Goal: Task Accomplishment & Management: Manage account settings

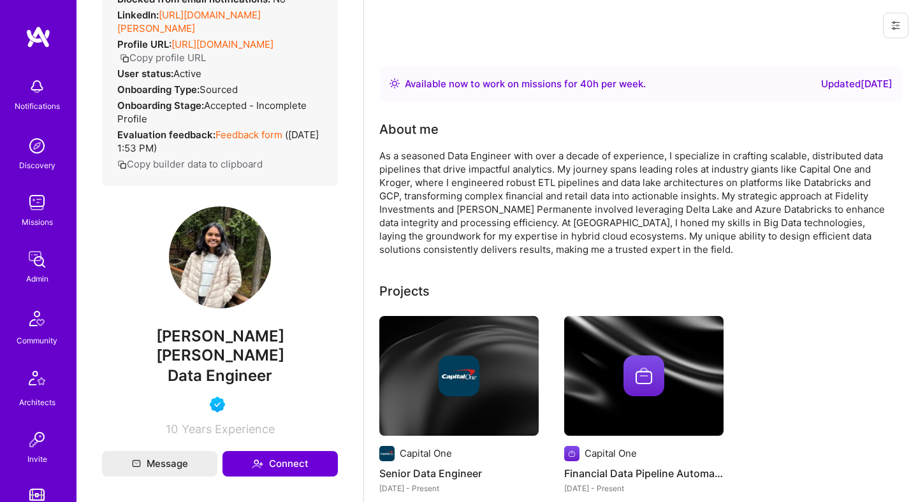
scroll to position [96, 0]
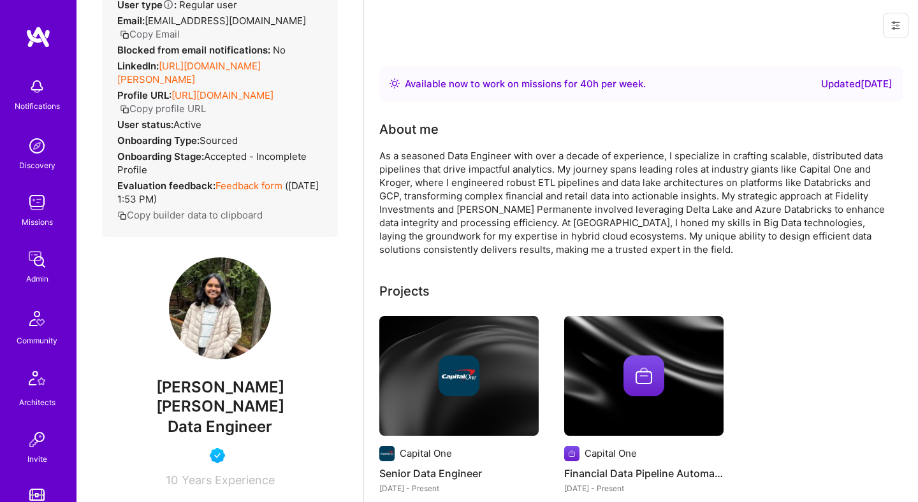
click at [254, 69] on link "[URL][DOMAIN_NAME][PERSON_NAME]" at bounding box center [188, 73] width 143 height 26
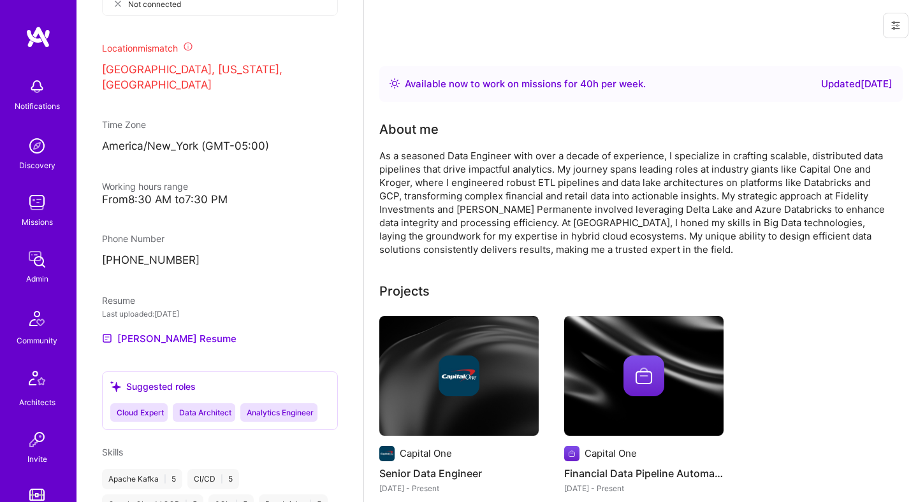
scroll to position [744, 0]
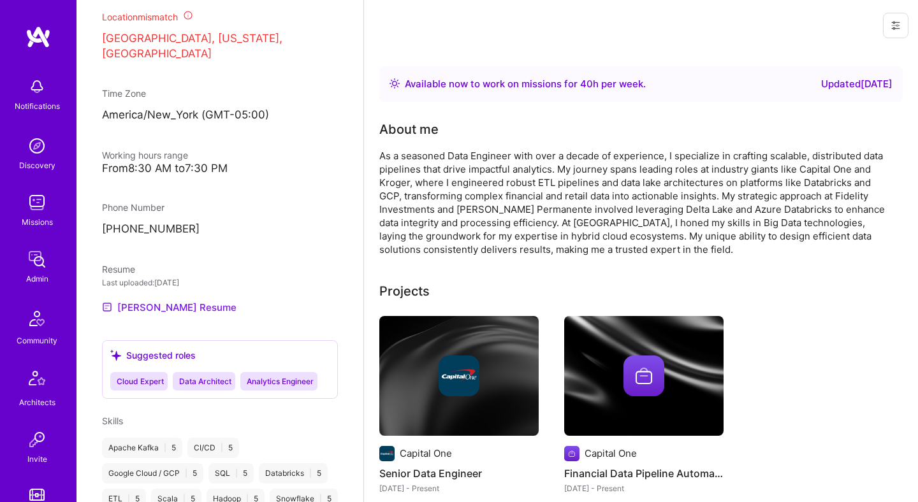
click at [201, 300] on link "[PERSON_NAME] Resume" at bounding box center [169, 307] width 135 height 15
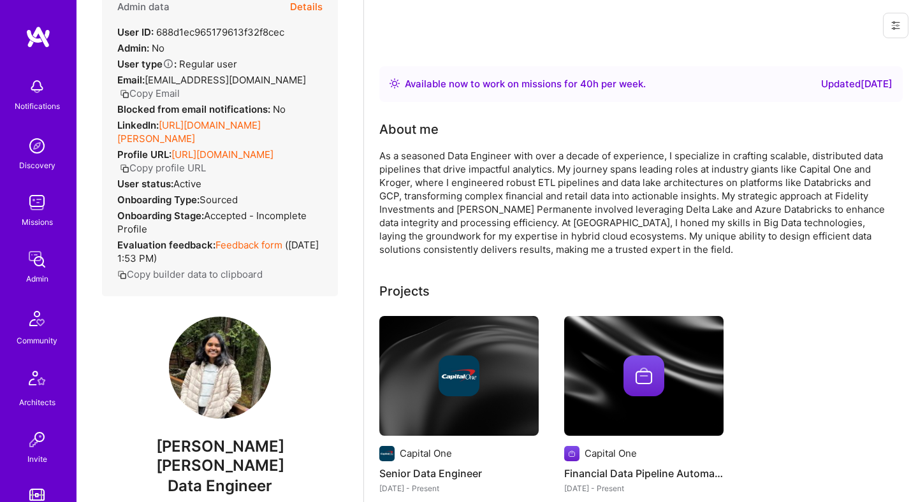
scroll to position [0, 0]
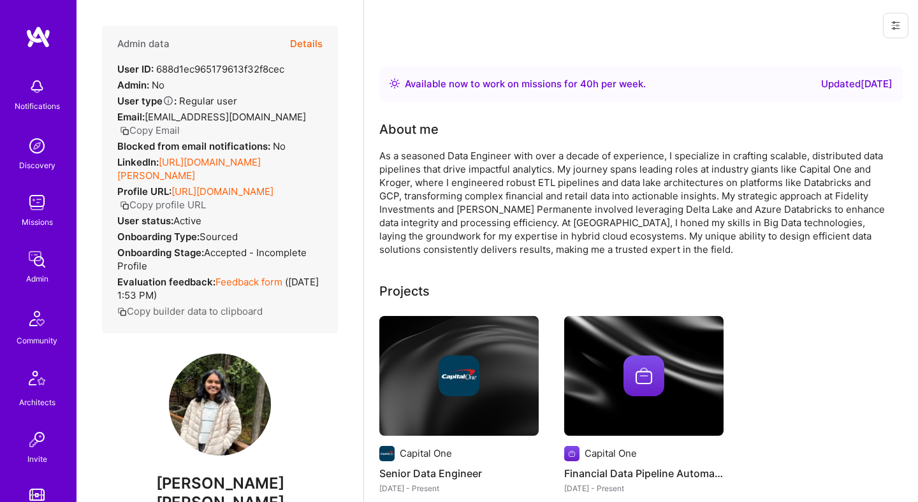
click at [311, 36] on button "Details" at bounding box center [306, 44] width 33 height 37
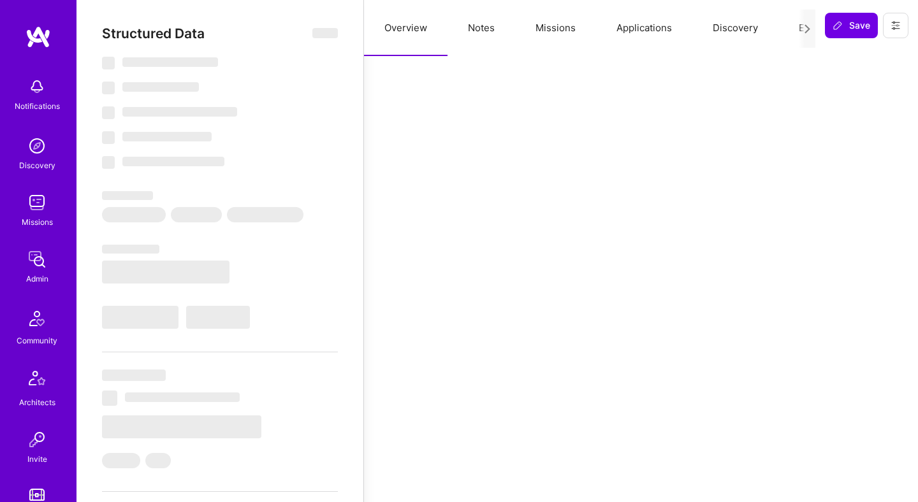
click at [640, 27] on button "Applications" at bounding box center [644, 28] width 96 height 56
select select "Right Now"
select select "5"
select select "4"
select select "6"
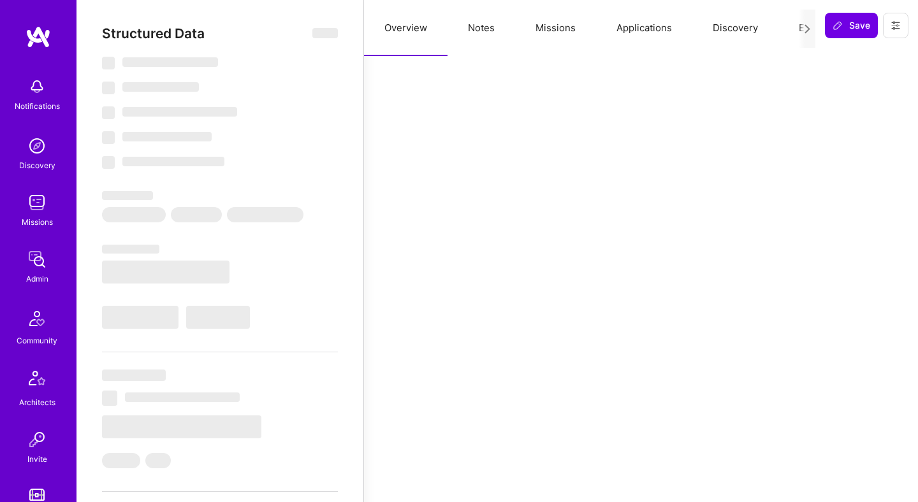
select select "6"
select select "US"
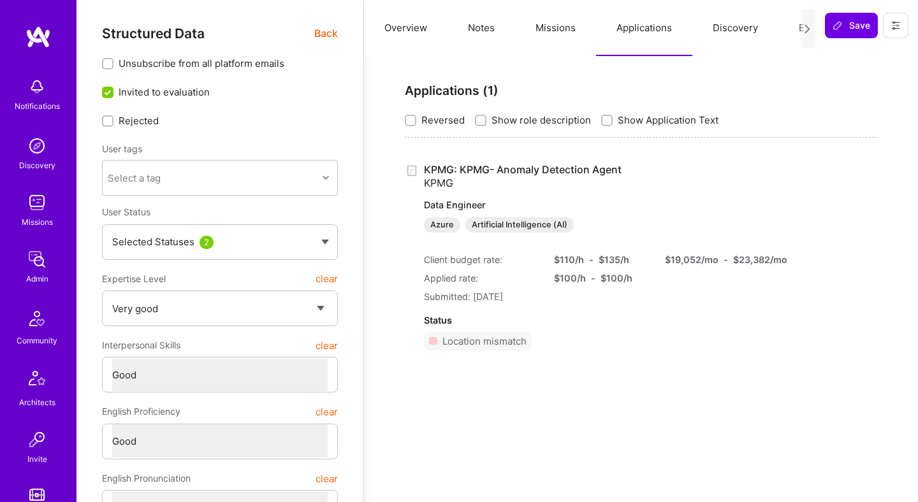
click at [331, 34] on span "Back" at bounding box center [326, 34] width 24 height 16
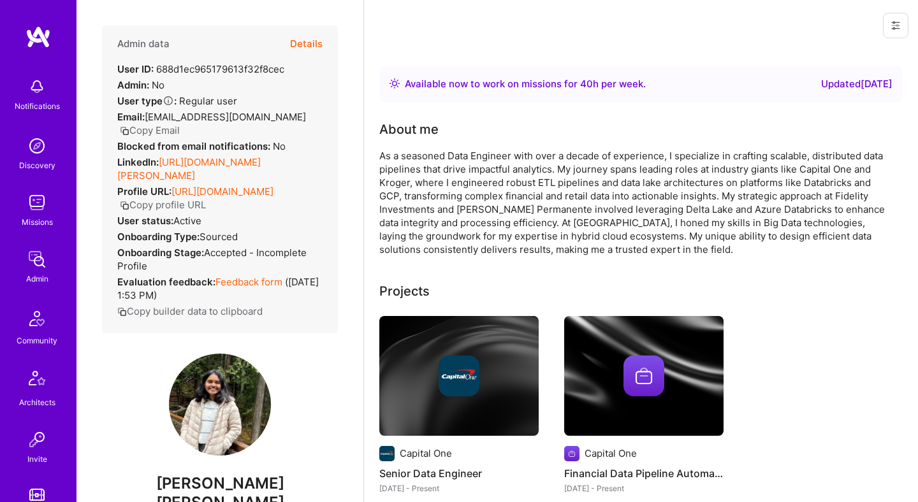
click at [300, 45] on button "Details" at bounding box center [306, 44] width 33 height 37
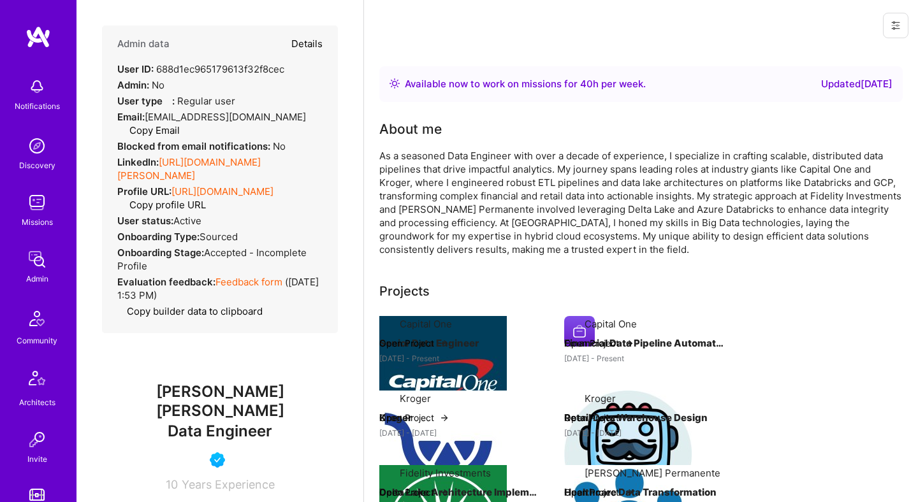
type textarea "x"
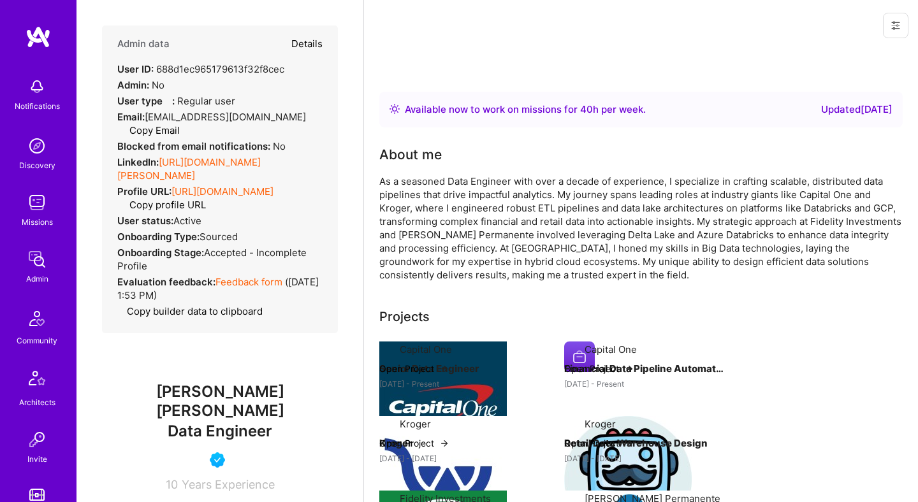
select select "5"
select select "4"
select select "6"
select select "US"
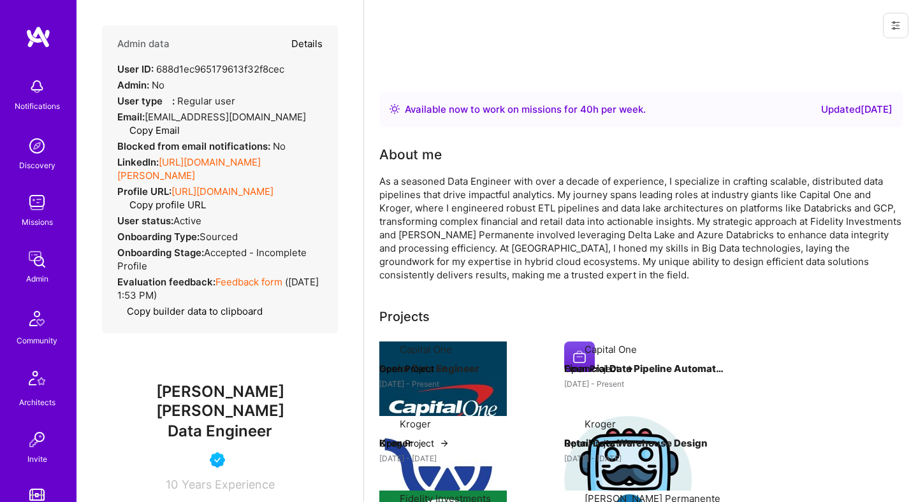
select select "Right Now"
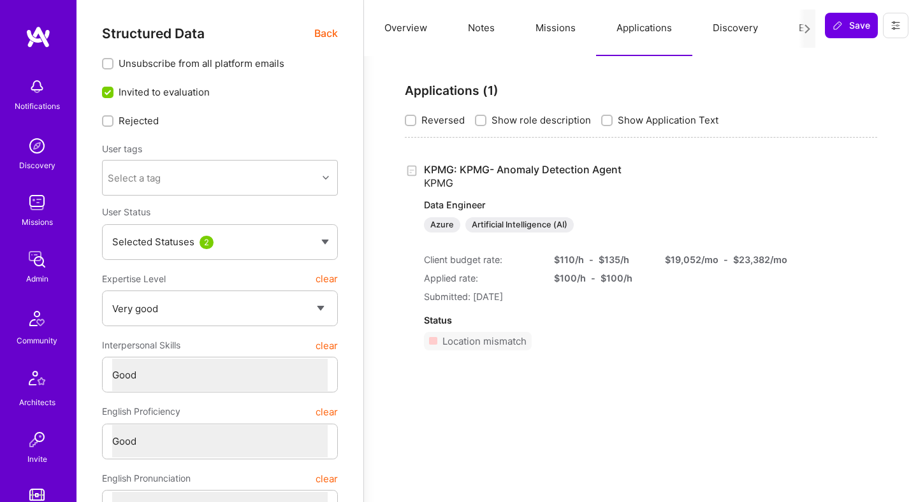
click at [527, 169] on link "KPMG: KPMG- Anomaly Detection Agent KPMG Data Engineer Azure Artificial Intelli…" at bounding box center [592, 197] width 337 height 69
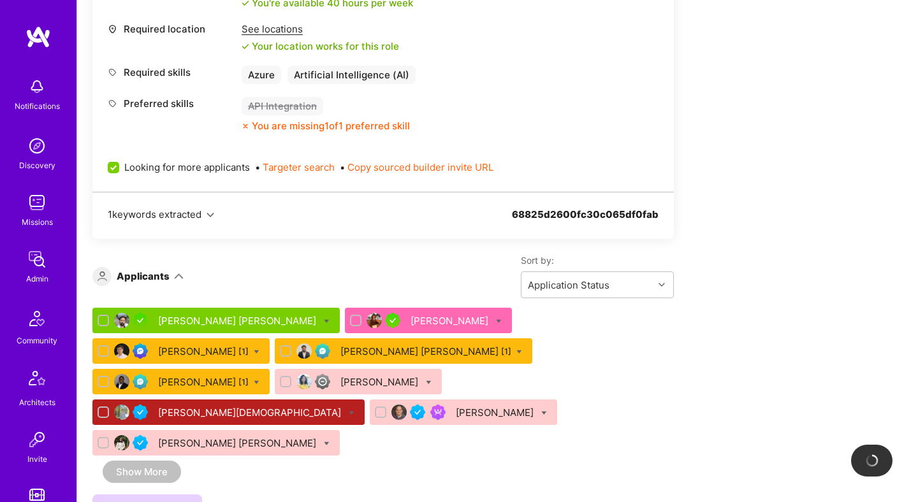
scroll to position [587, 0]
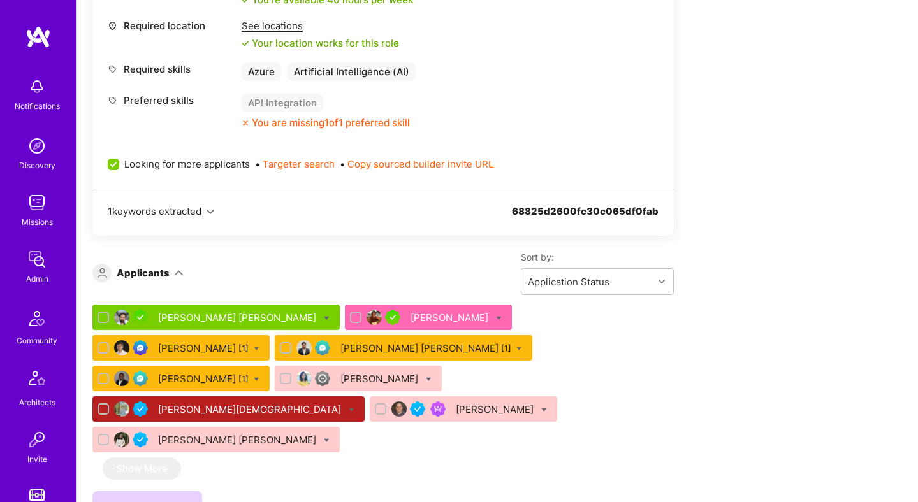
click at [205, 434] on div "[PERSON_NAME] [PERSON_NAME]" at bounding box center [238, 440] width 161 height 13
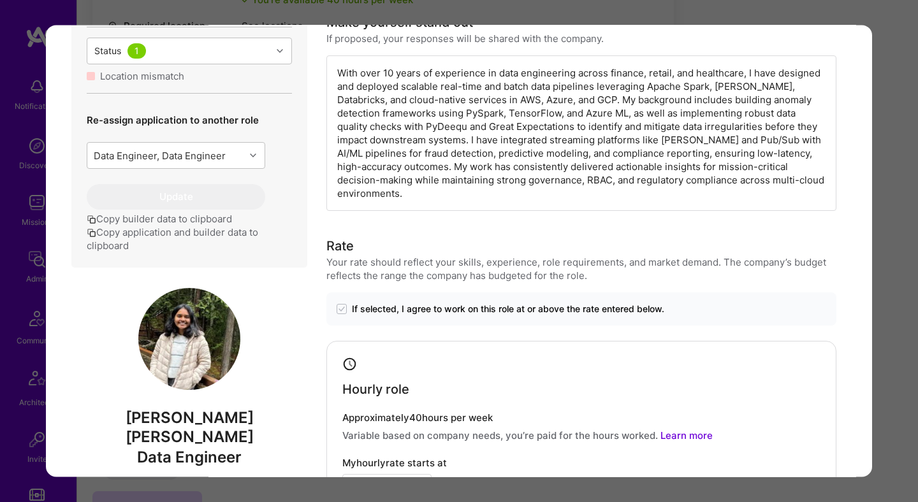
scroll to position [414, 0]
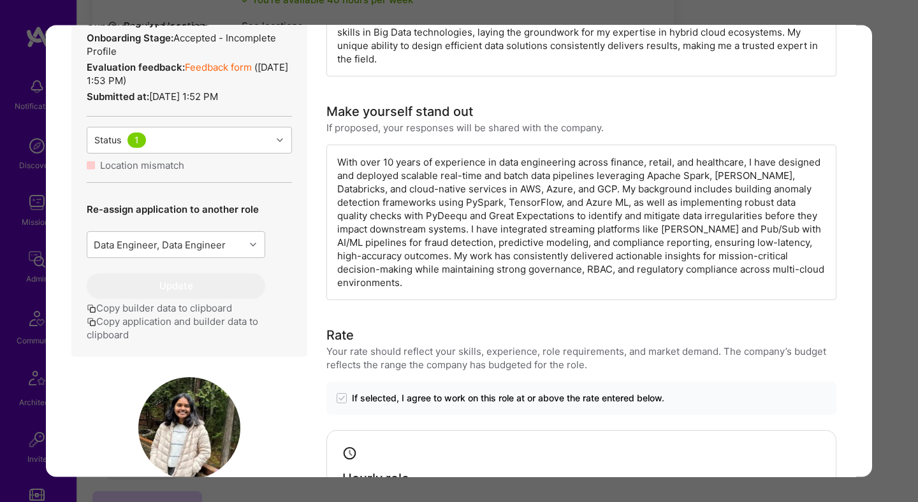
click at [896, 234] on div "Application 9 of 9 Builder Missing Requirements Required Location See locations…" at bounding box center [459, 251] width 918 height 502
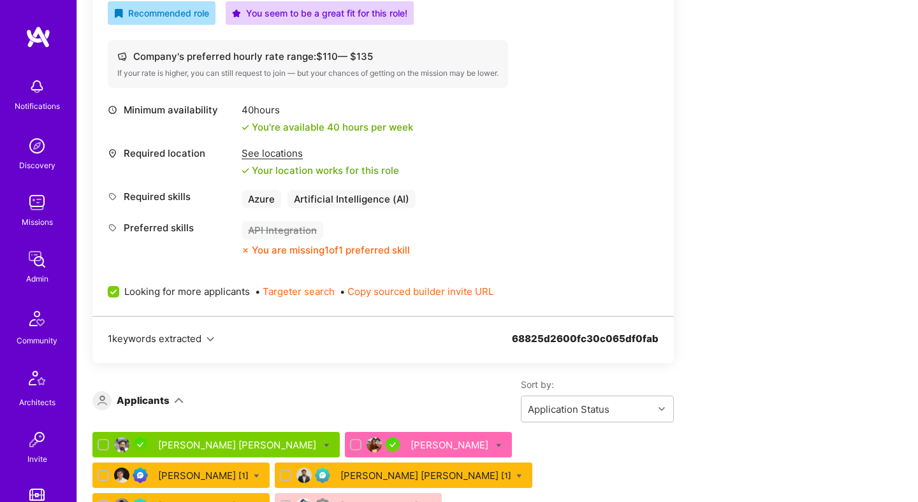
scroll to position [604, 0]
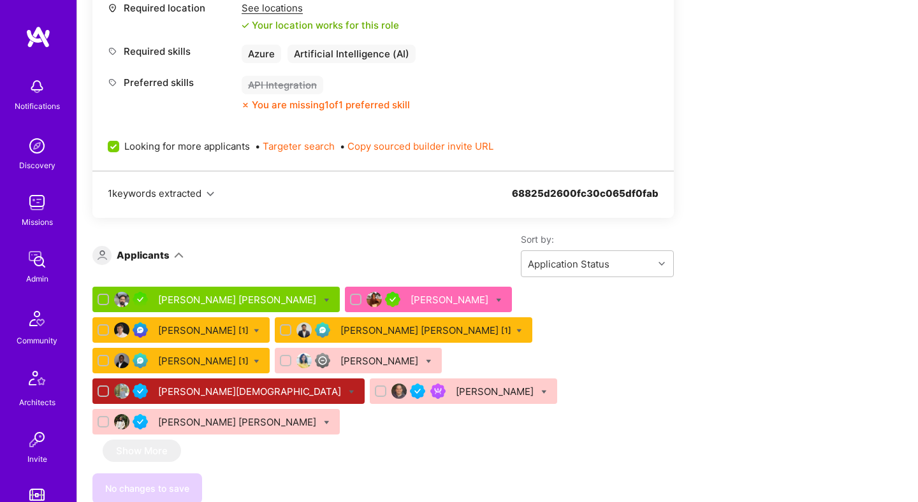
click at [203, 416] on div "[PERSON_NAME] [PERSON_NAME]" at bounding box center [238, 422] width 161 height 13
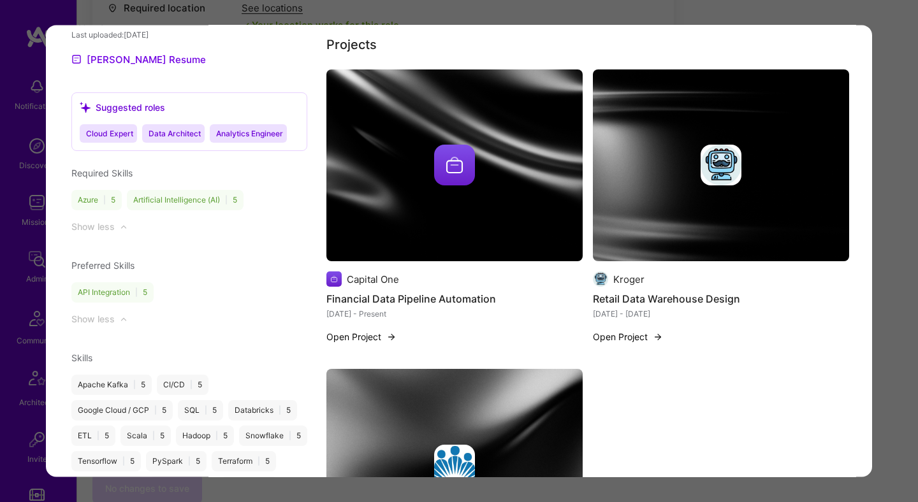
scroll to position [1306, 0]
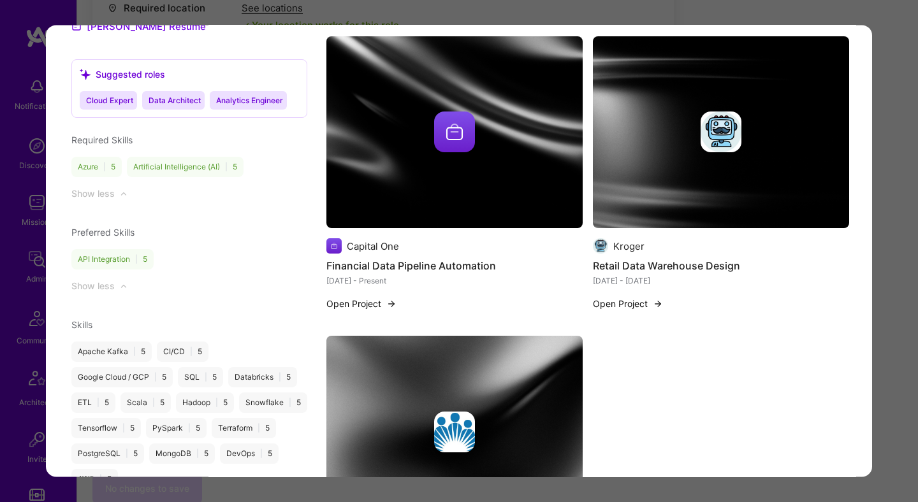
click at [901, 285] on div "Application 9 of 9 Builder Missing Requirements Required Location See locations…" at bounding box center [459, 251] width 918 height 502
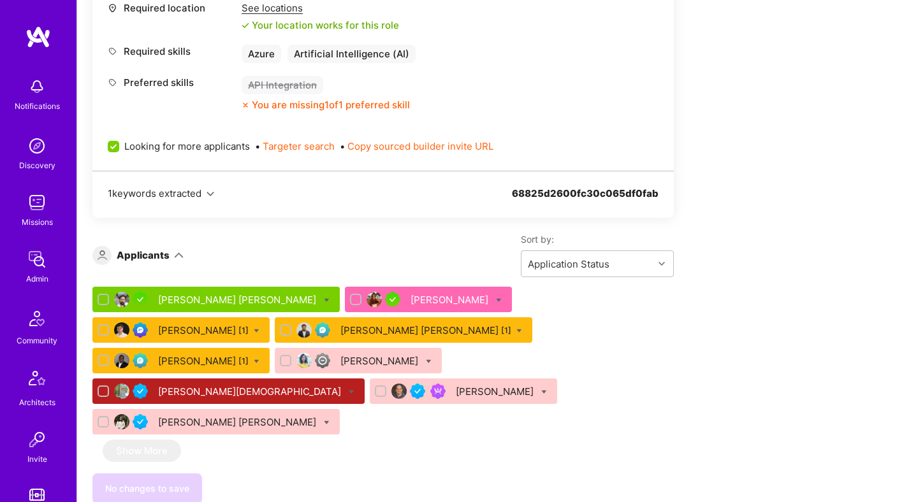
click at [324, 420] on icon at bounding box center [327, 423] width 6 height 6
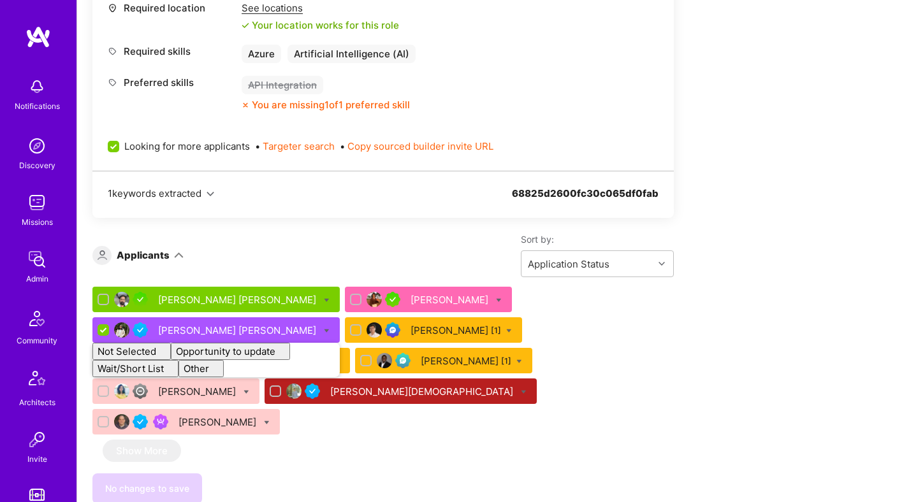
checkbox input "false"
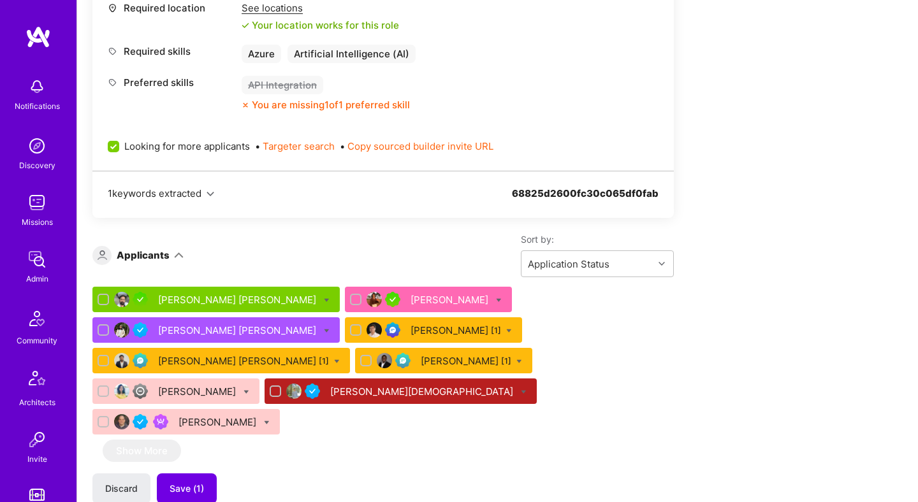
click at [187, 474] on button "Save (1)" at bounding box center [187, 489] width 60 height 31
